Goal: Task Accomplishment & Management: Use online tool/utility

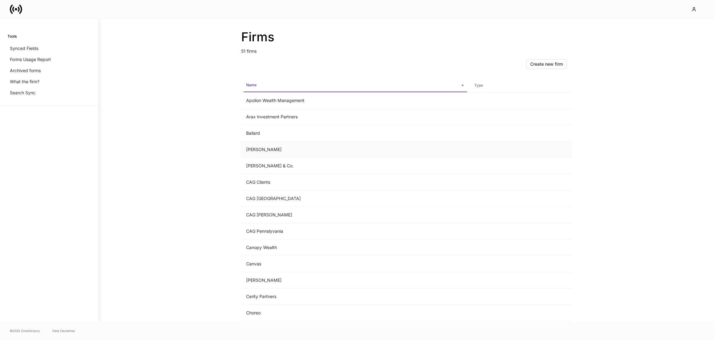
scroll to position [295, 0]
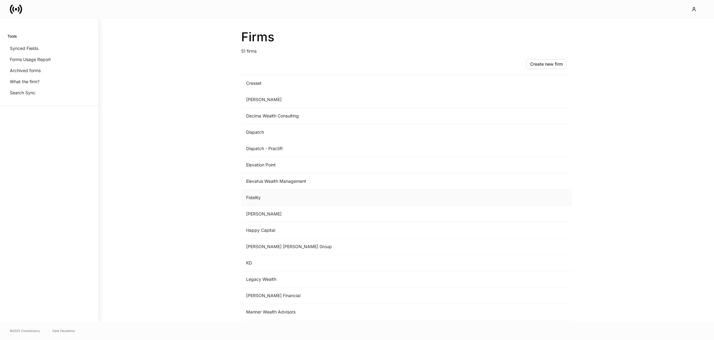
click at [292, 205] on td "Fidelity" at bounding box center [355, 198] width 228 height 16
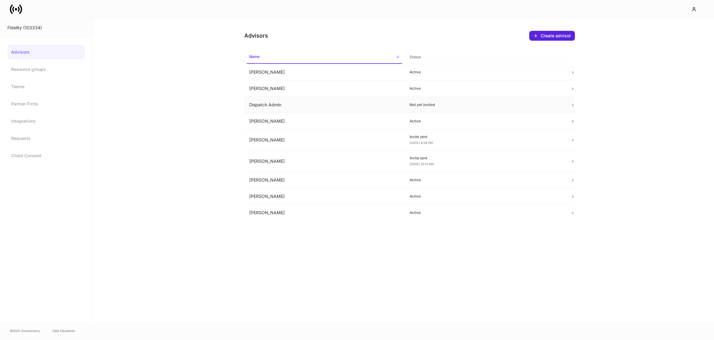
click at [284, 110] on td "Dispatch Admin" at bounding box center [324, 105] width 161 height 16
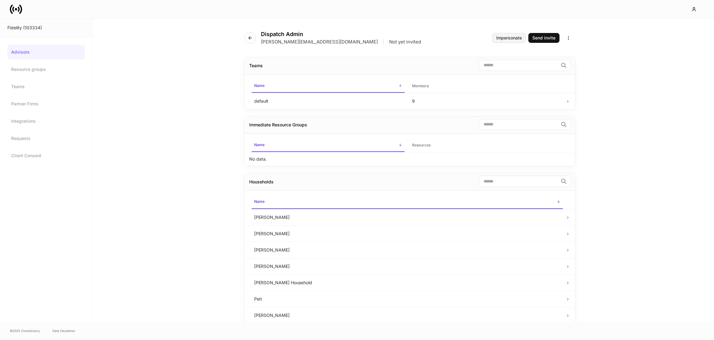
click at [496, 38] on div "Impersonate" at bounding box center [509, 38] width 26 height 4
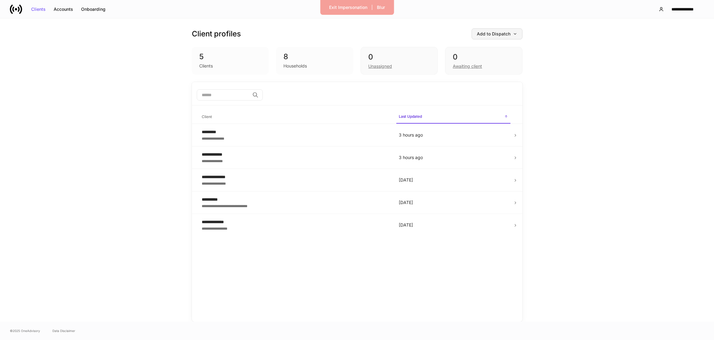
click at [502, 39] on button "Add to Dispatch" at bounding box center [497, 33] width 51 height 11
click at [502, 36] on div at bounding box center [357, 170] width 714 height 340
click at [502, 36] on button "Add to Dispatch" at bounding box center [497, 33] width 51 height 11
click at [496, 96] on div "View uploaded accounts" at bounding box center [487, 96] width 50 height 6
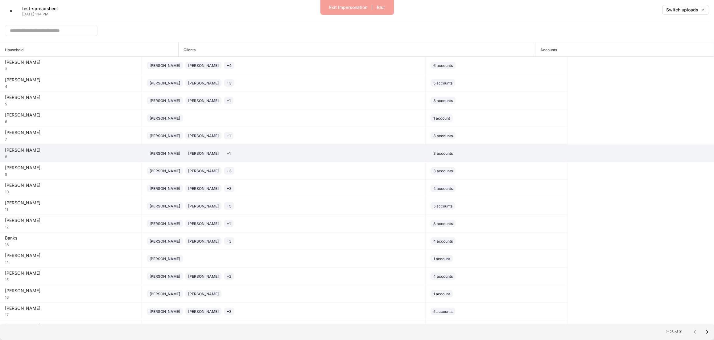
click at [359, 152] on div "Jade Archer Jade Archer + 1" at bounding box center [284, 153] width 274 height 7
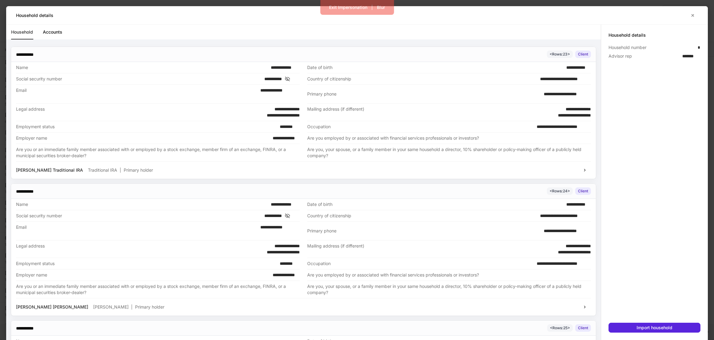
click at [469, 17] on div "Household details" at bounding box center [352, 15] width 672 height 6
